Goal: Information Seeking & Learning: Compare options

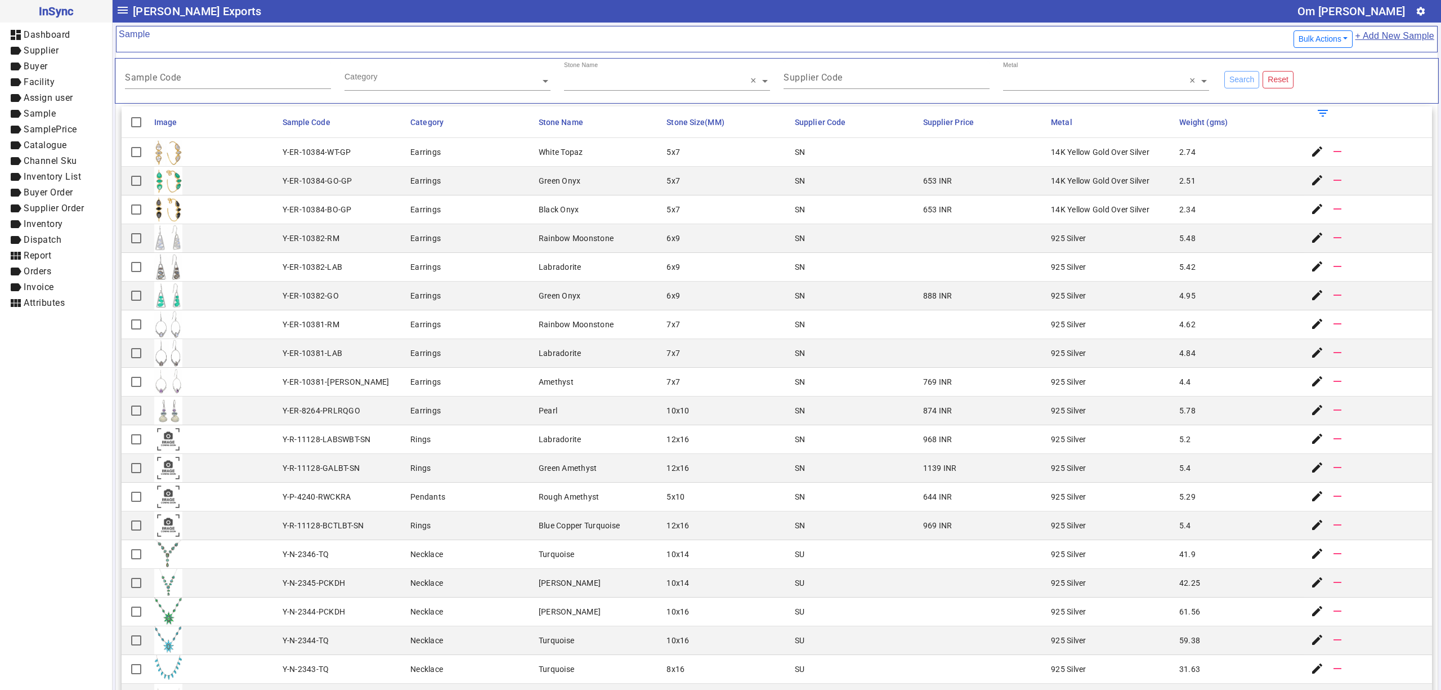
click at [264, 289] on mat-cell at bounding box center [215, 295] width 128 height 29
click at [1048, 494] on mat-cell "925 Silver" at bounding box center [1112, 496] width 128 height 29
click at [188, 280] on mat-cell at bounding box center [215, 267] width 128 height 29
click at [881, 57] on mat-card-content "Sample Code Category Stone Name Supplier Code Metal Search Reset Image Sample C…" at bounding box center [777, 426] width 1322 height 749
click at [877, 72] on div "Supplier Code" at bounding box center [887, 75] width 206 height 28
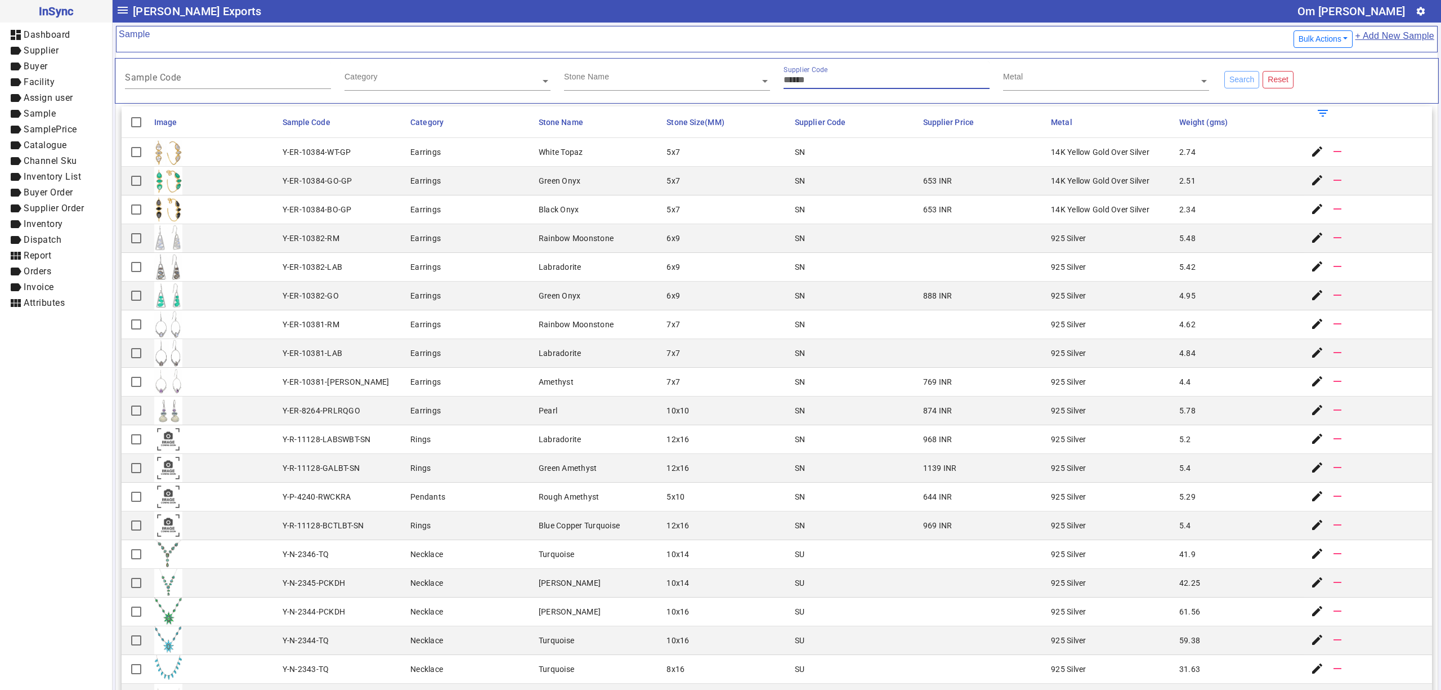
click at [651, 78] on input "text" at bounding box center [667, 80] width 206 height 11
click at [500, 95] on ng-select "Category" at bounding box center [448, 80] width 206 height 39
click at [458, 79] on input "text" at bounding box center [448, 80] width 206 height 11
click at [197, 77] on input "Sample Code" at bounding box center [228, 80] width 206 height 10
click at [258, 251] on mat-cell at bounding box center [215, 238] width 128 height 29
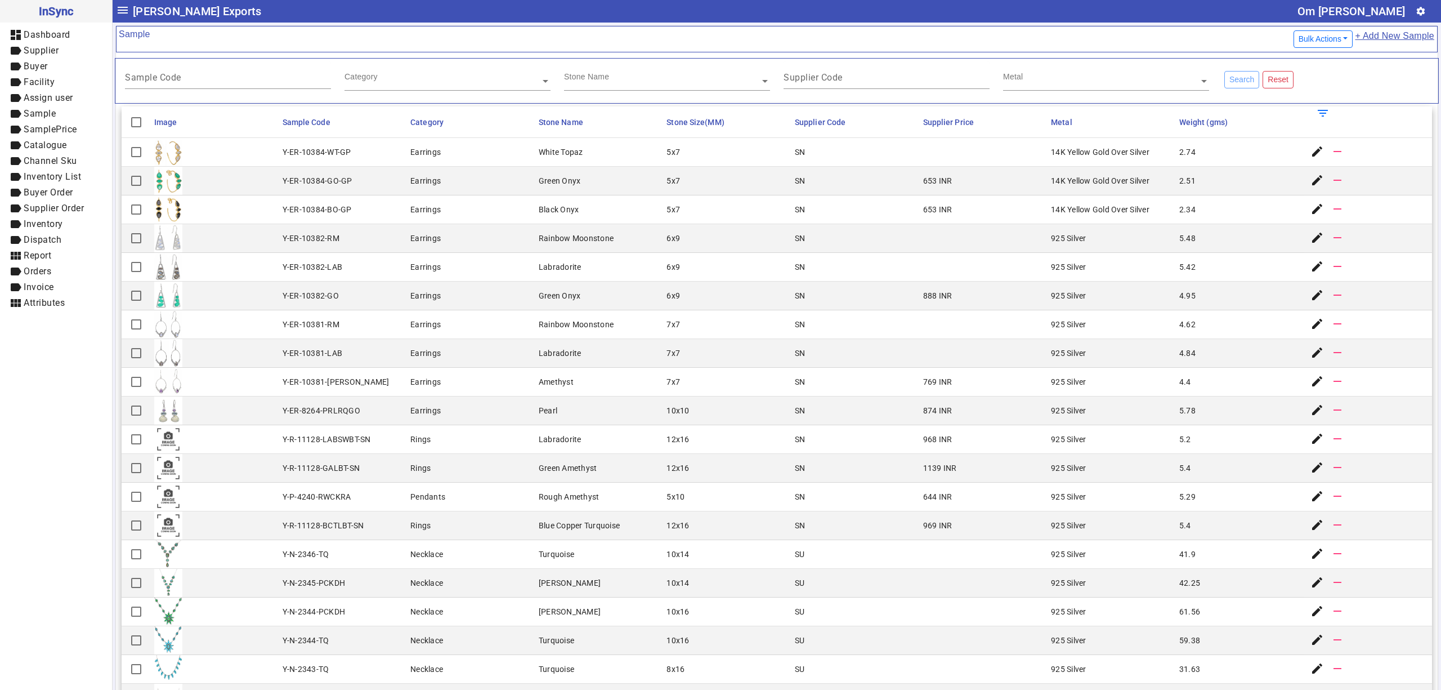
drag, startPoint x: 514, startPoint y: 377, endPoint x: 583, endPoint y: 521, distance: 159.4
click at [514, 377] on mat-cell "Earrings" at bounding box center [471, 382] width 128 height 29
click at [609, 556] on mat-cell "Turquoise" at bounding box center [599, 554] width 128 height 29
click at [576, 509] on mat-cell "Rough Amethyst" at bounding box center [599, 496] width 128 height 29
click at [833, 558] on mat-cell "SU" at bounding box center [856, 554] width 128 height 29
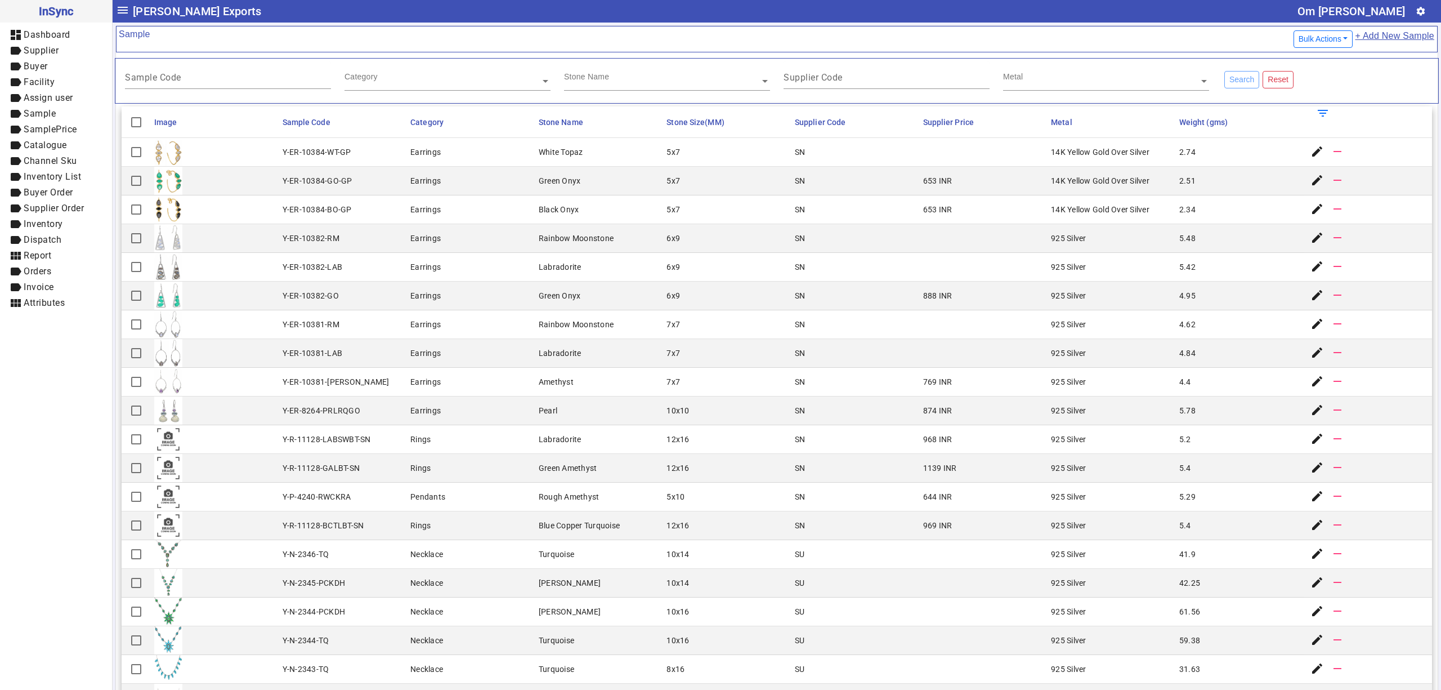
drag, startPoint x: 579, startPoint y: 527, endPoint x: 573, endPoint y: 541, distance: 15.6
click at [579, 527] on div "Blue Copper Turquoise" at bounding box center [579, 525] width 81 height 11
click at [792, 500] on mat-cell "SN" at bounding box center [856, 496] width 128 height 29
click at [843, 467] on mat-cell "SN" at bounding box center [856, 468] width 128 height 29
click at [259, 254] on mat-cell at bounding box center [215, 267] width 128 height 29
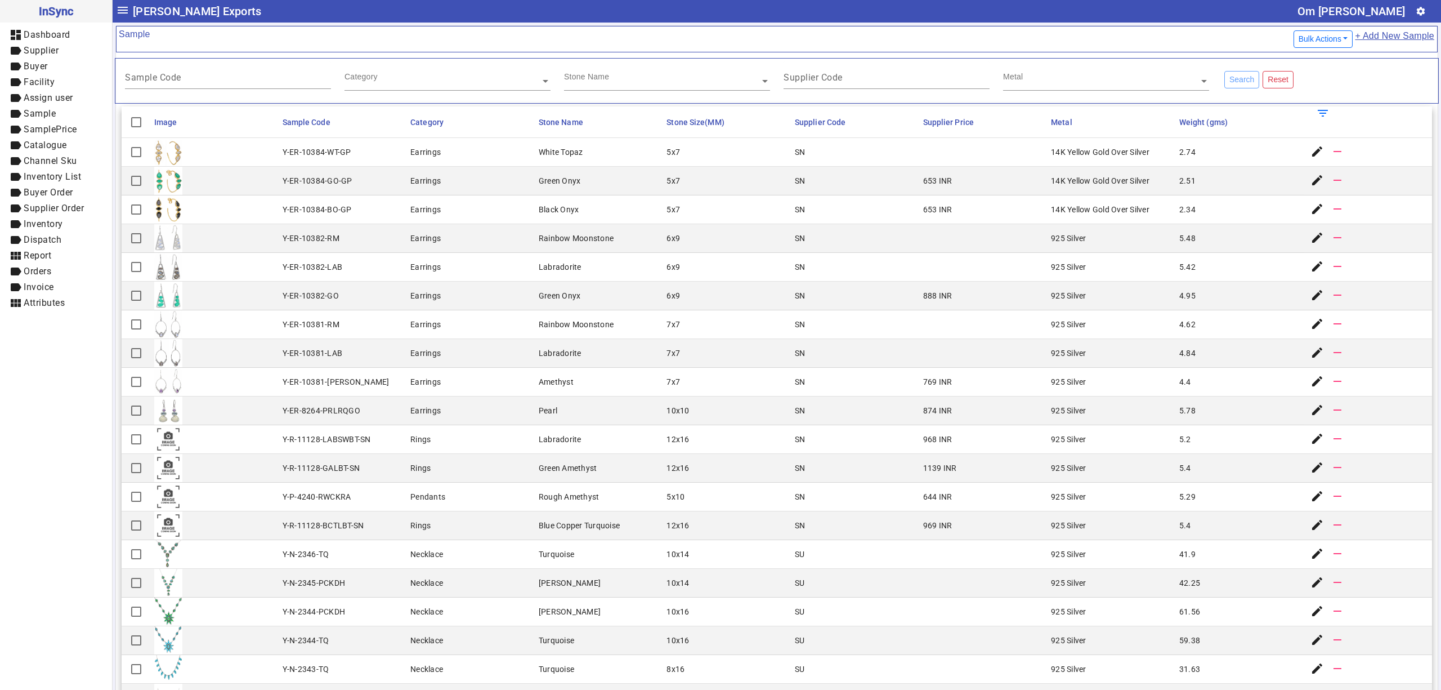
click at [813, 501] on mat-cell "SN" at bounding box center [856, 496] width 128 height 29
click at [539, 313] on mat-cell "Rainbow Moonstone" at bounding box center [599, 324] width 128 height 29
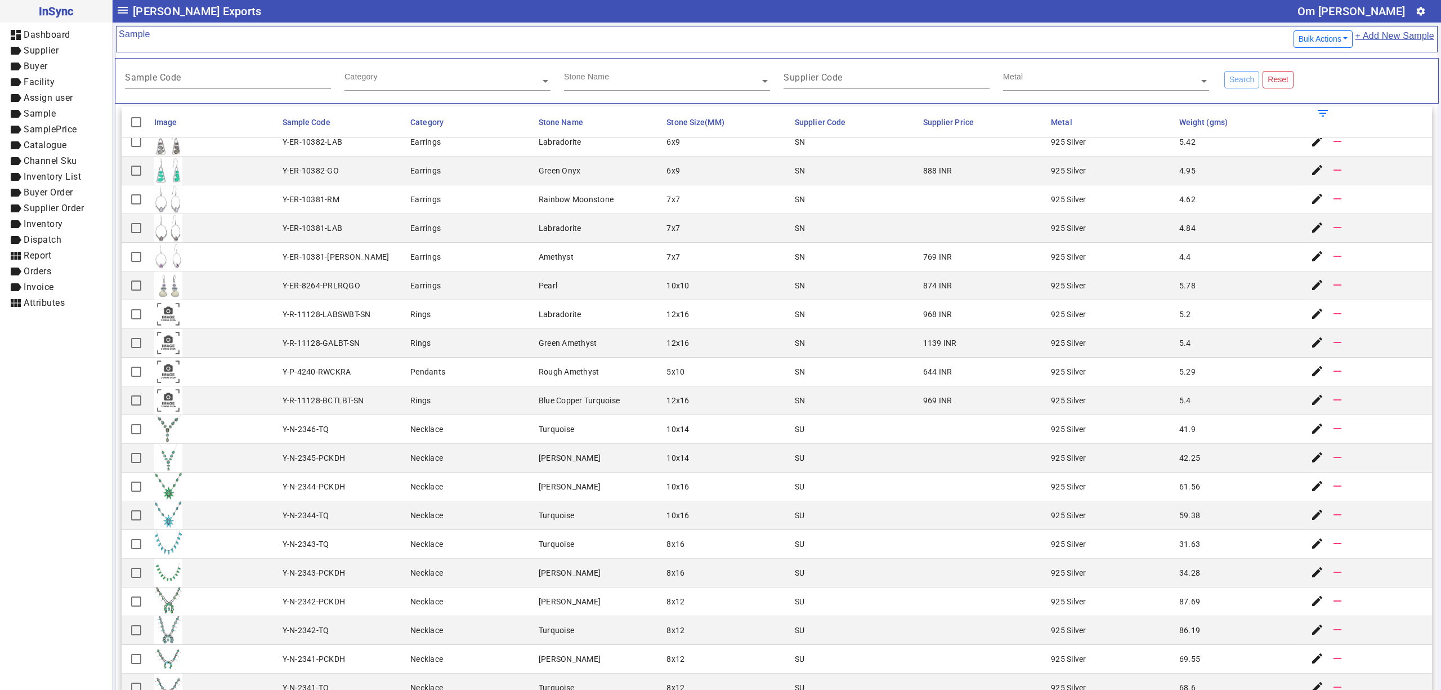
drag, startPoint x: 710, startPoint y: 479, endPoint x: 701, endPoint y: 540, distance: 62.7
click at [710, 479] on mat-cell "10x16" at bounding box center [727, 486] width 128 height 29
click at [271, 279] on mat-cell at bounding box center [215, 285] width 128 height 29
click at [305, 373] on div "Y-P-4240-RWCKRA" at bounding box center [317, 371] width 69 height 11
click at [419, 305] on mat-cell "Rings" at bounding box center [471, 314] width 128 height 29
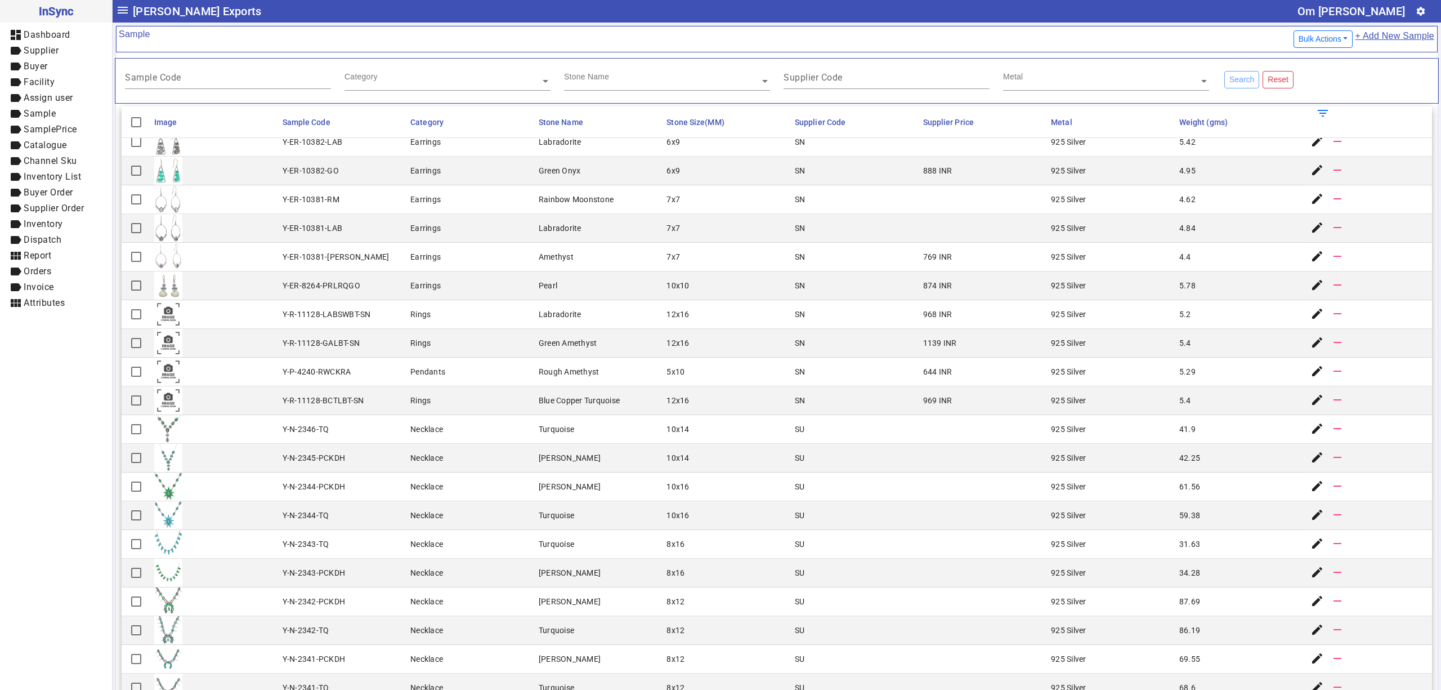
click at [577, 629] on mat-cell "Turquoise" at bounding box center [599, 630] width 128 height 29
click at [753, 383] on mat-cell "5x10" at bounding box center [727, 371] width 128 height 29
click at [768, 422] on mat-cell "10x14" at bounding box center [727, 429] width 128 height 29
drag, startPoint x: 525, startPoint y: 564, endPoint x: 578, endPoint y: 685, distance: 132.4
click at [525, 564] on mat-cell "Necklace" at bounding box center [471, 572] width 128 height 29
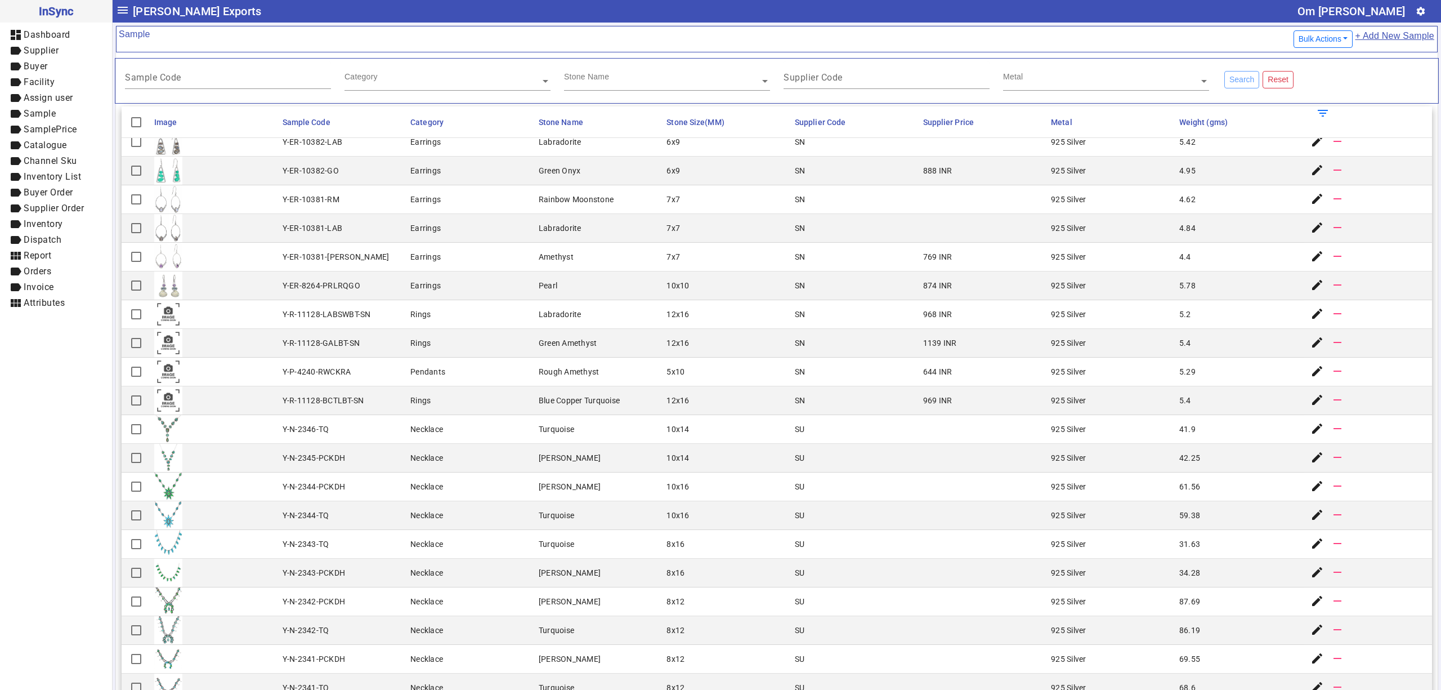
click at [933, 526] on mat-cell at bounding box center [984, 515] width 128 height 29
click at [920, 539] on mat-cell at bounding box center [984, 544] width 128 height 29
